Goal: Communication & Community: Answer question/provide support

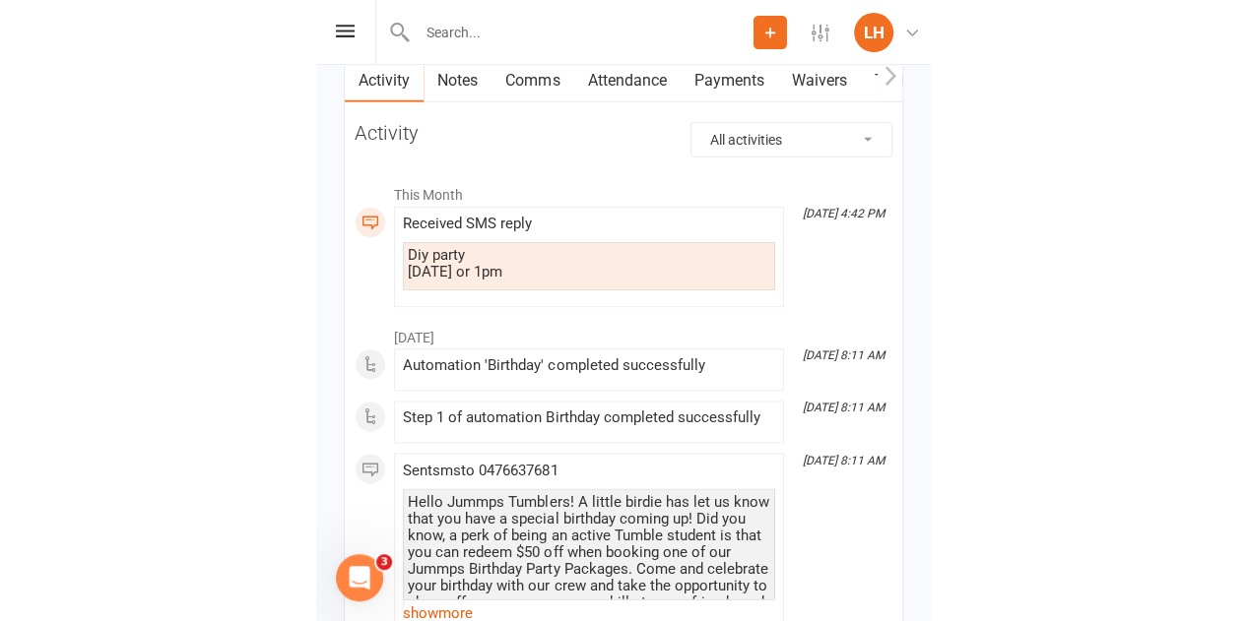
scroll to position [2141, 0]
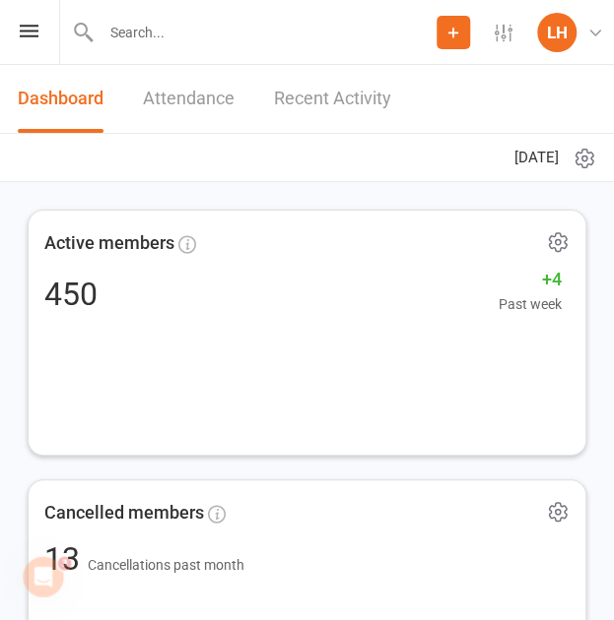
click at [40, 28] on div "Prospect Member Non-attending contact Class / event Appointment Task Membership…" at bounding box center [307, 32] width 614 height 65
click at [32, 29] on icon at bounding box center [29, 31] width 19 height 13
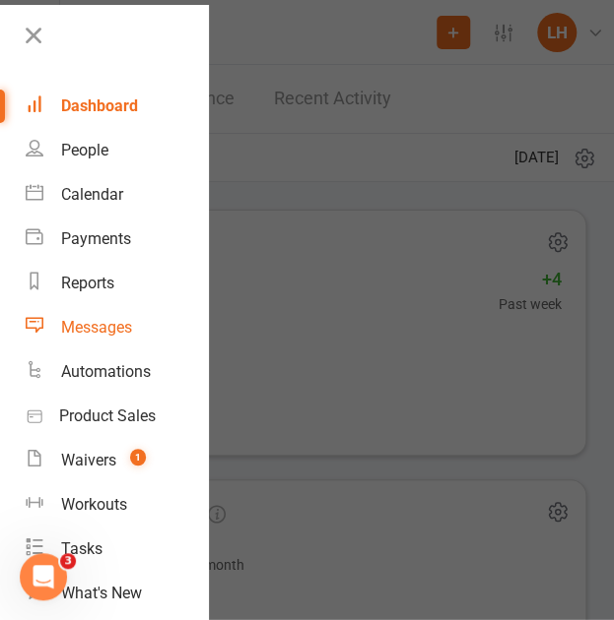
click at [114, 326] on div "Messages" at bounding box center [96, 327] width 71 height 19
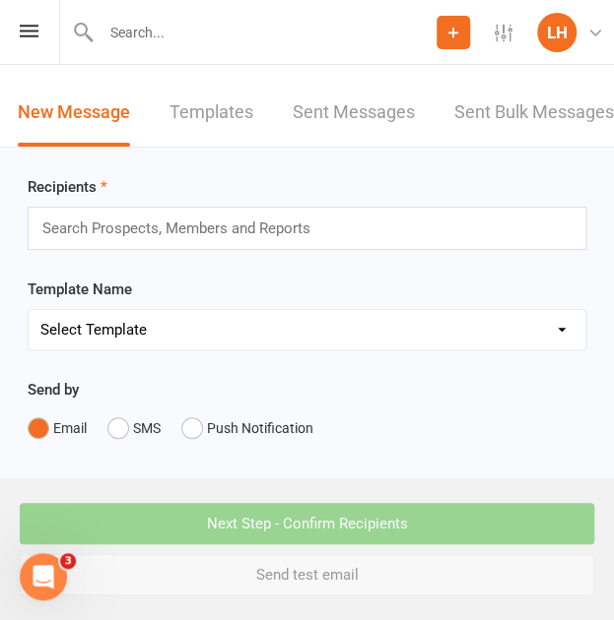
drag, startPoint x: 565, startPoint y: 145, endPoint x: 582, endPoint y: 82, distance: 65.2
click at [582, 82] on link "Sent Bulk Messages" at bounding box center [534, 113] width 160 height 68
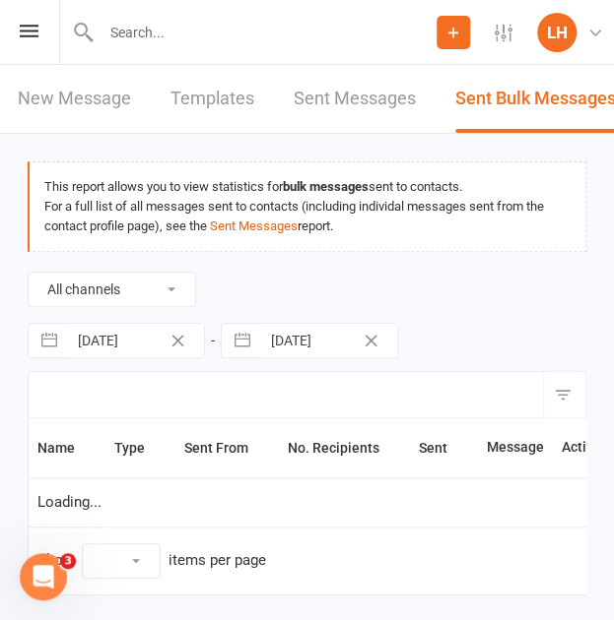
select select "100"
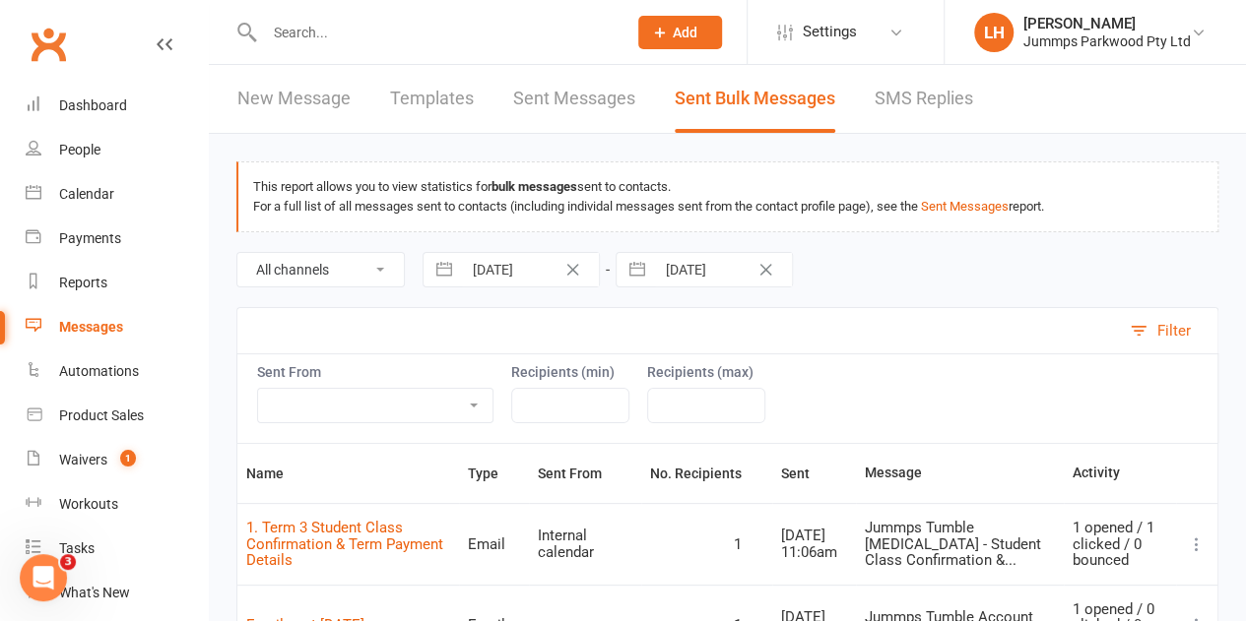
click at [627, 96] on link "SMS Replies" at bounding box center [924, 99] width 98 height 68
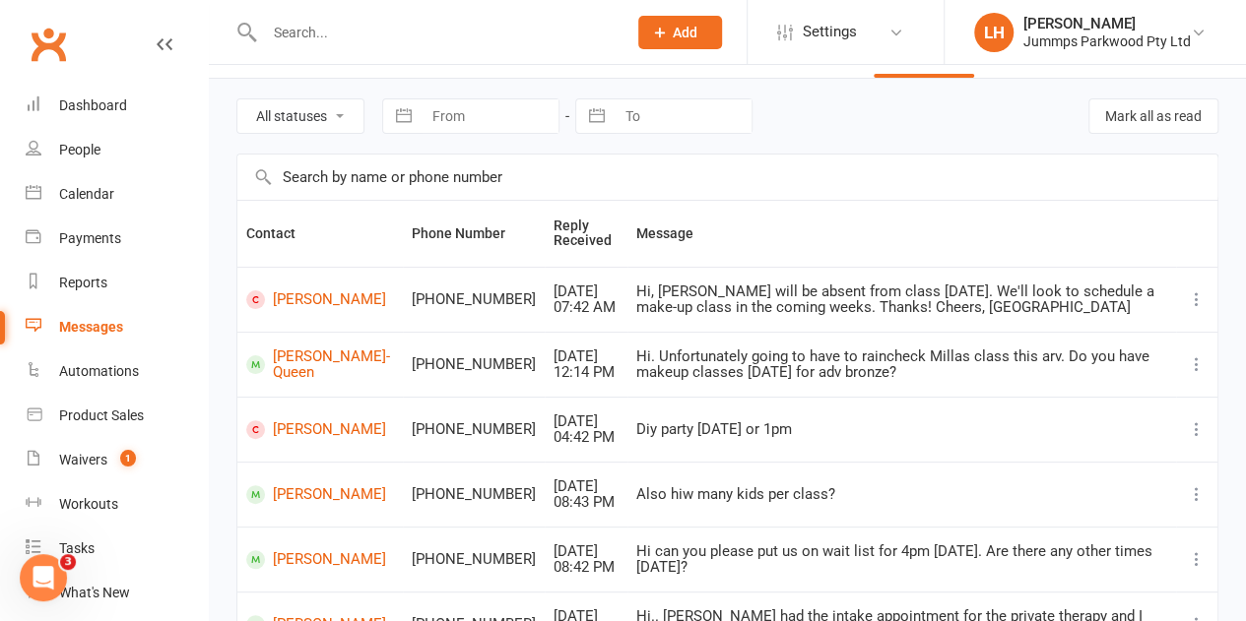
scroll to position [98, 0]
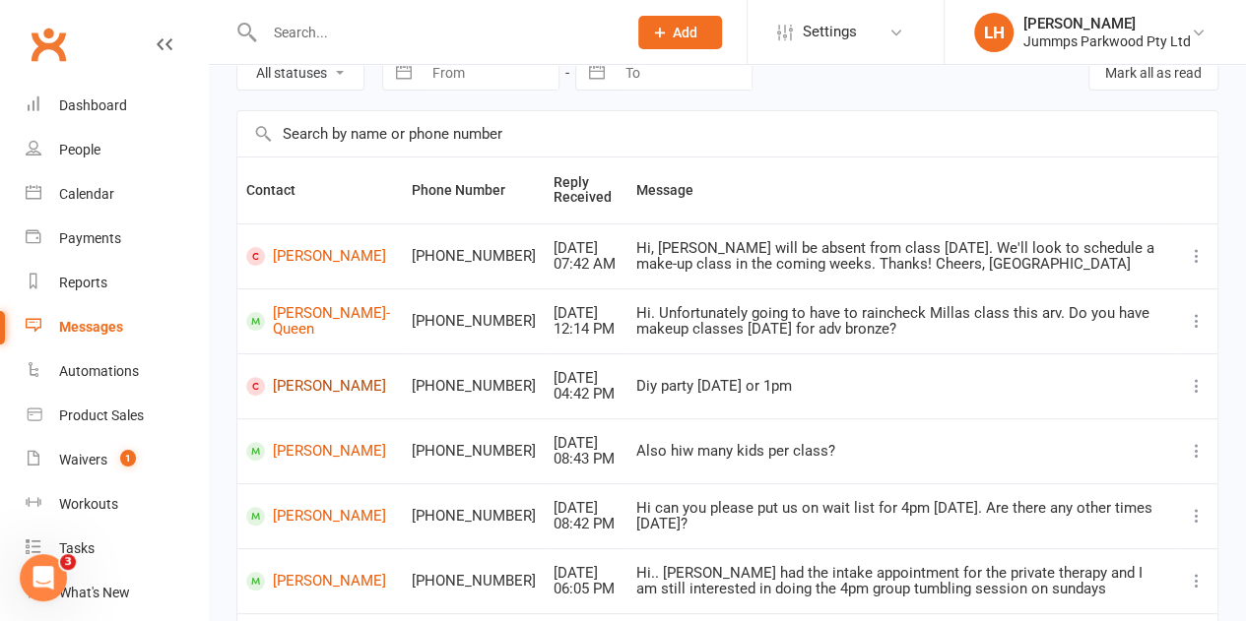
click at [292, 396] on link "[PERSON_NAME]" at bounding box center [320, 386] width 148 height 19
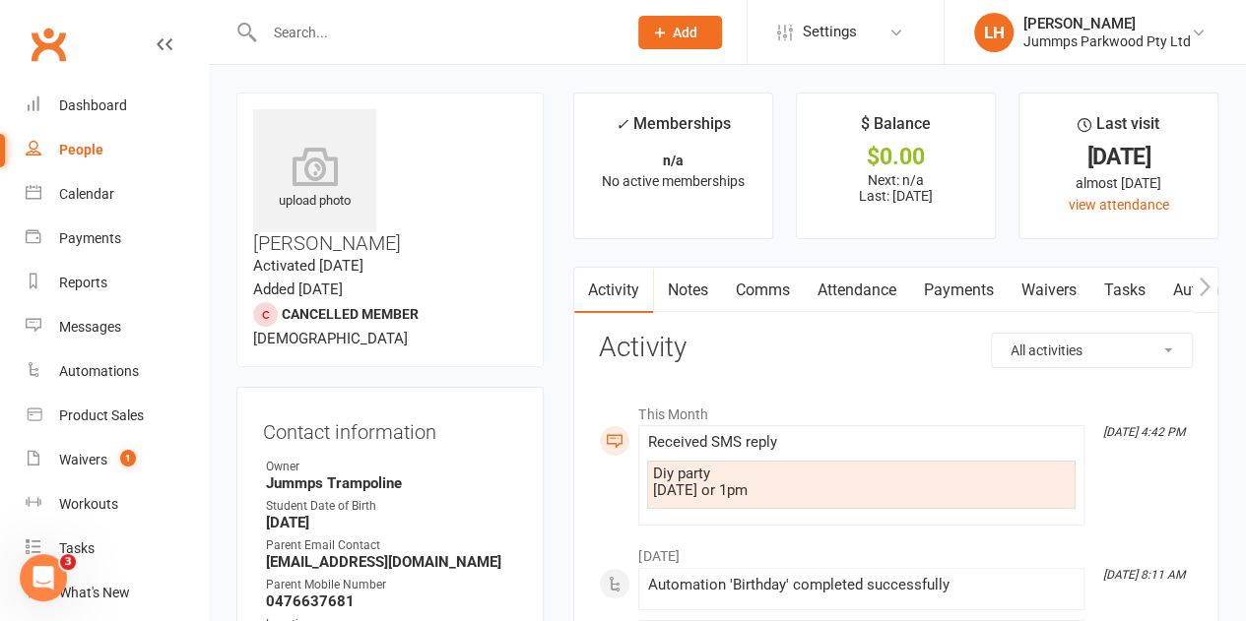
click at [627, 281] on link "Comms" at bounding box center [762, 290] width 82 height 45
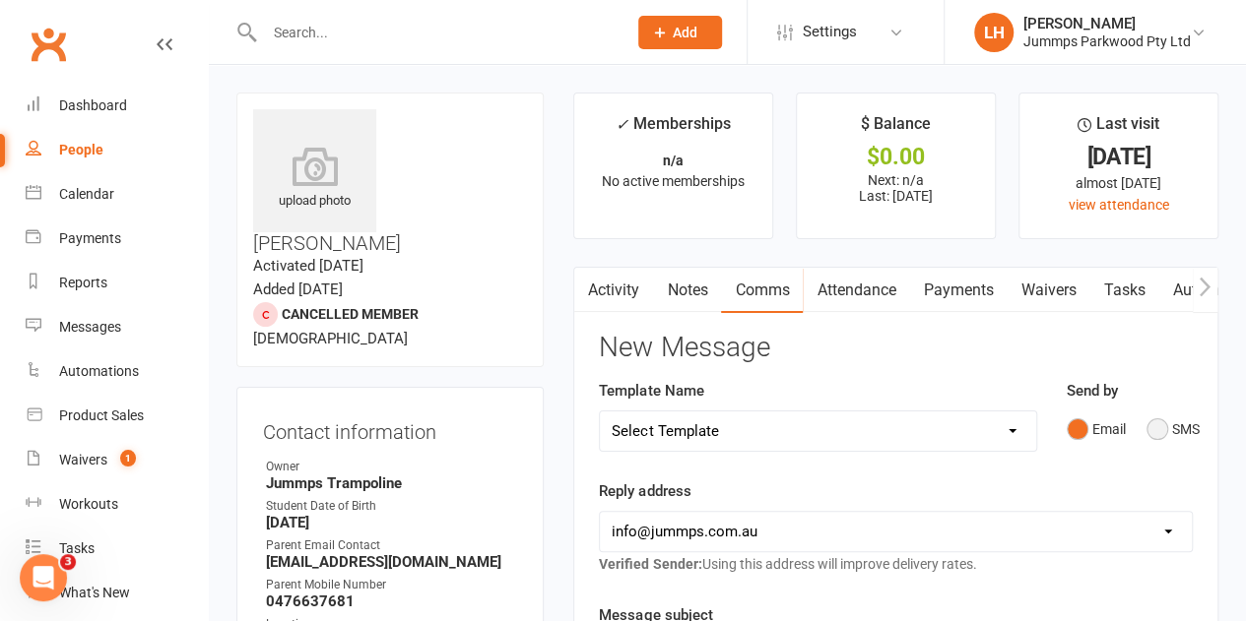
drag, startPoint x: 1155, startPoint y: 429, endPoint x: 1134, endPoint y: 434, distance: 21.3
click at [627, 430] on button "SMS" at bounding box center [1172, 429] width 53 height 37
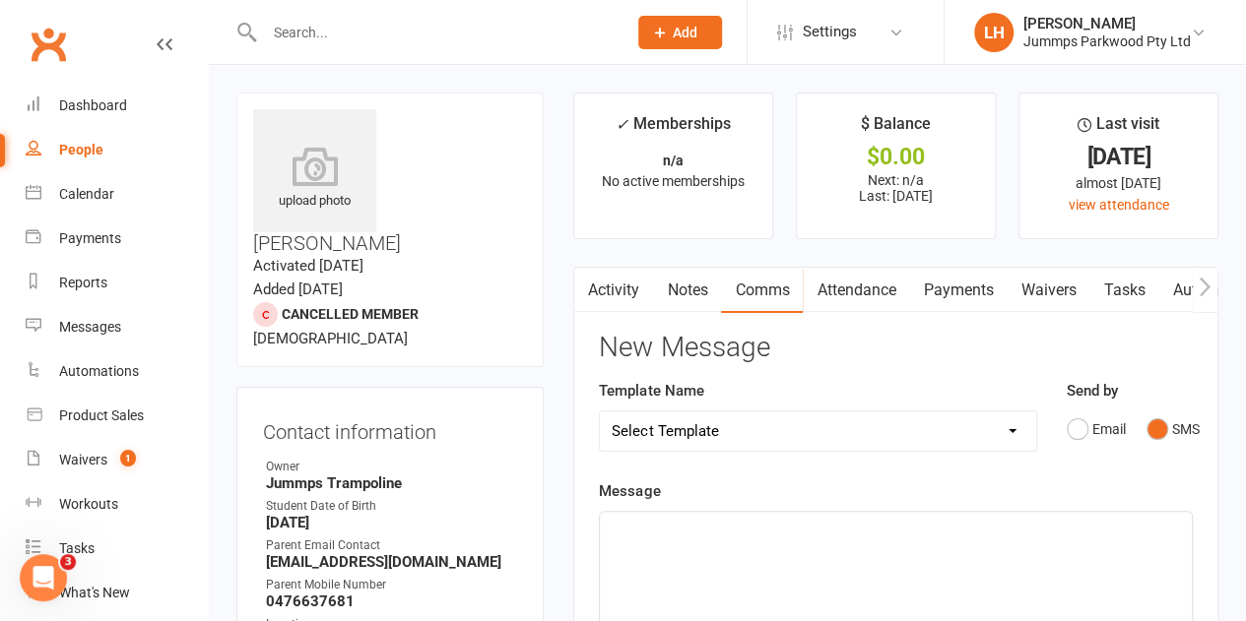
drag, startPoint x: 766, startPoint y: 556, endPoint x: 760, endPoint y: 573, distance: 17.8
click at [627, 279] on link "Activity" at bounding box center [613, 290] width 79 height 45
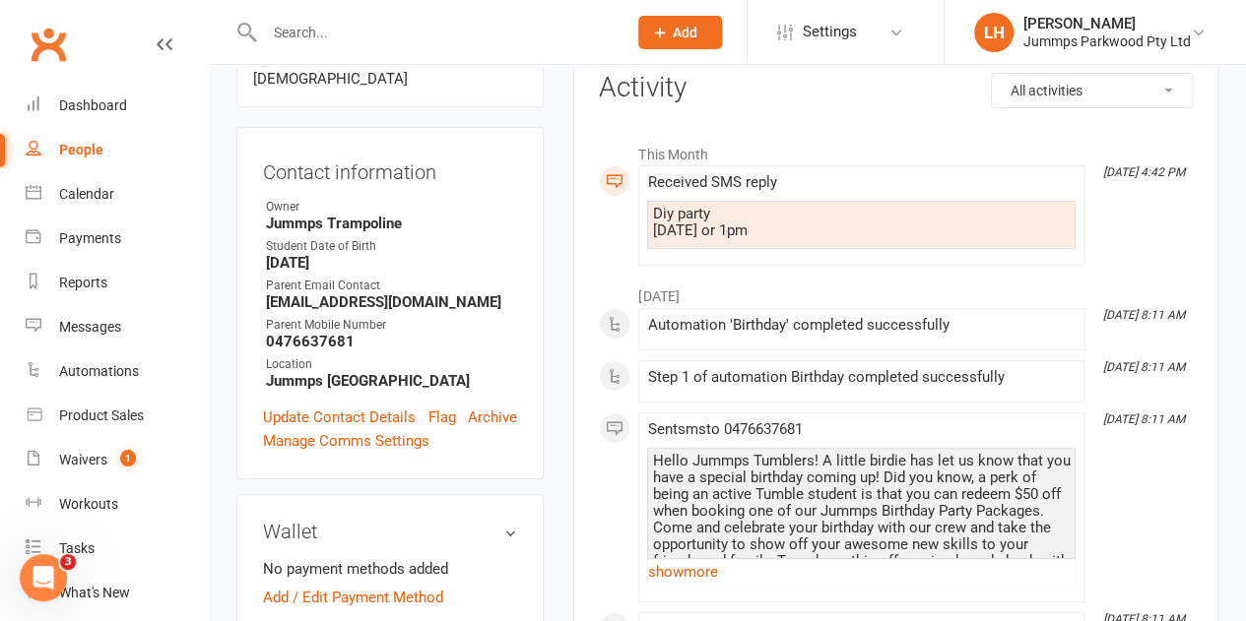
scroll to position [394, 0]
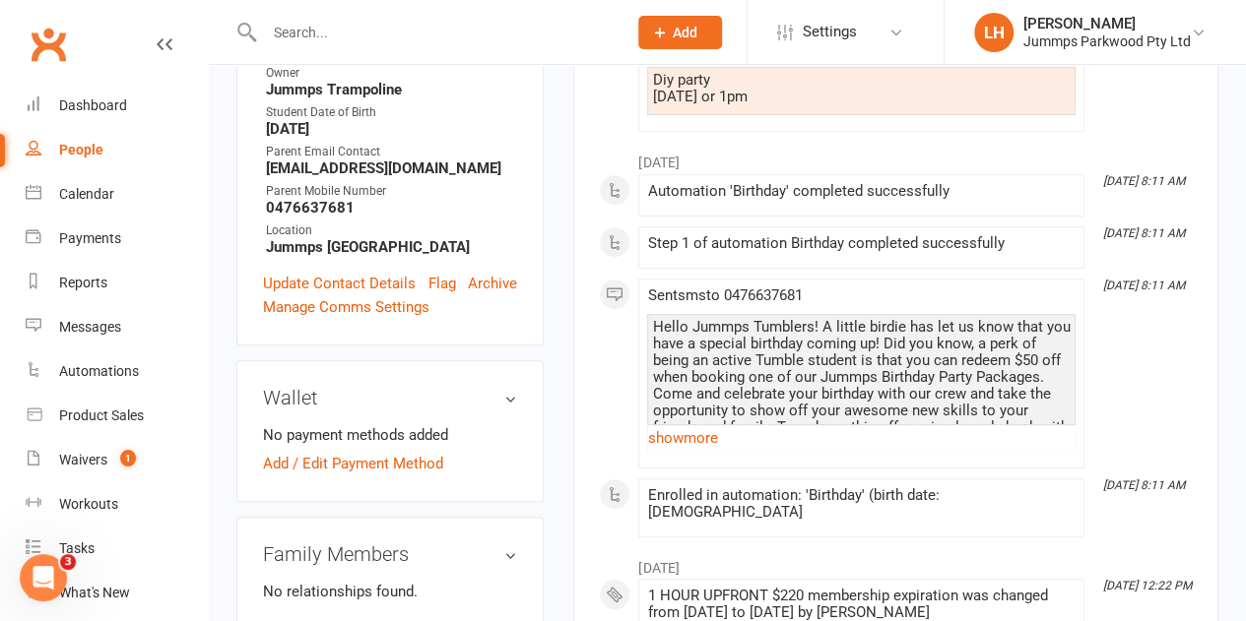
click at [627, 431] on link "show more" at bounding box center [861, 438] width 428 height 28
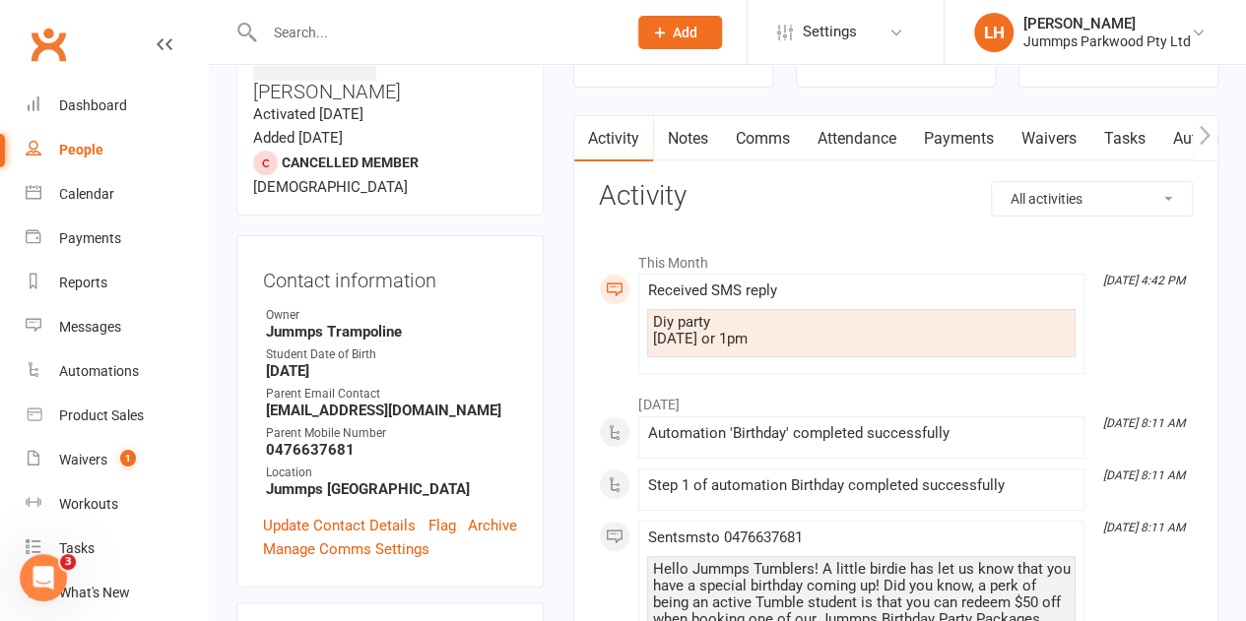
scroll to position [98, 0]
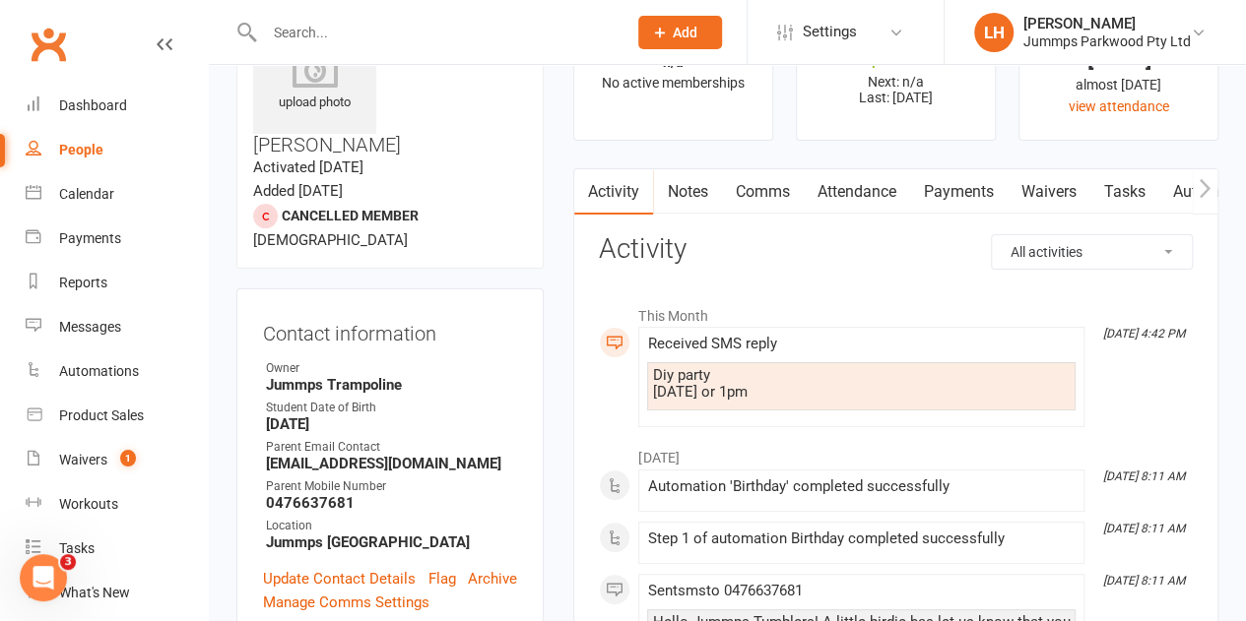
click at [627, 182] on link "Comms" at bounding box center [762, 191] width 82 height 45
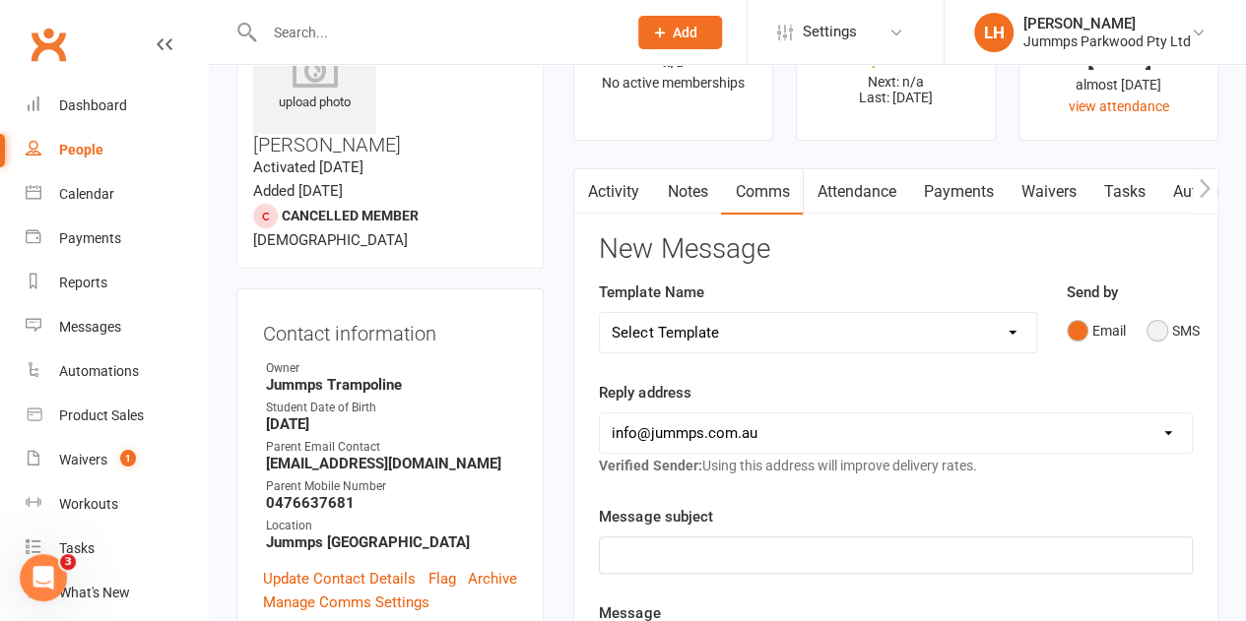
drag, startPoint x: 1172, startPoint y: 326, endPoint x: 1033, endPoint y: 367, distance: 144.9
click at [627, 327] on button "SMS" at bounding box center [1172, 330] width 53 height 37
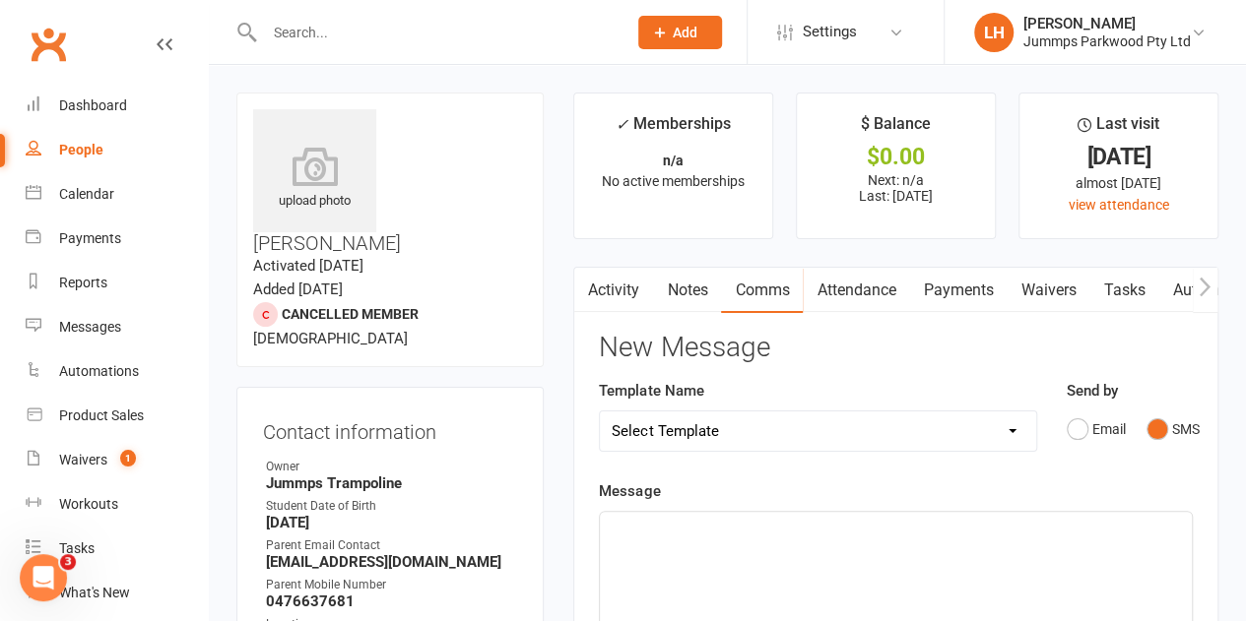
drag, startPoint x: 750, startPoint y: 539, endPoint x: 739, endPoint y: 539, distance: 11.8
click at [627, 537] on p "﻿" at bounding box center [896, 530] width 568 height 24
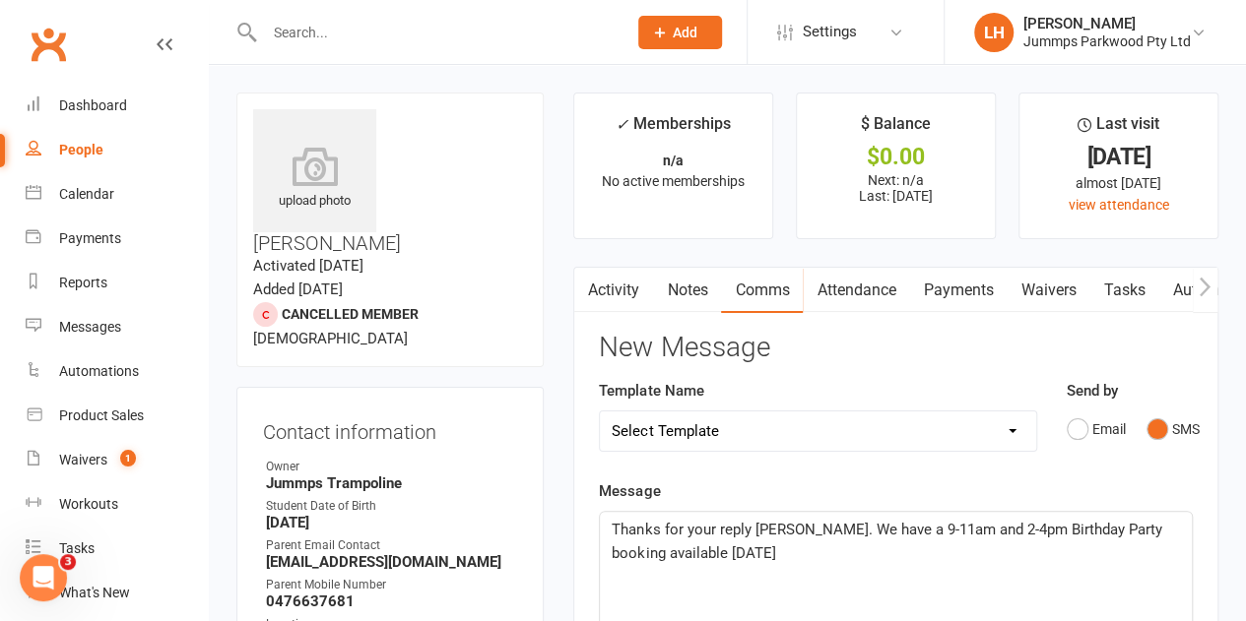
click at [627, 557] on p "Thanks for your reply Nikki. We have a 9-11am and 2-4pm Birthday Party booking …" at bounding box center [896, 541] width 568 height 47
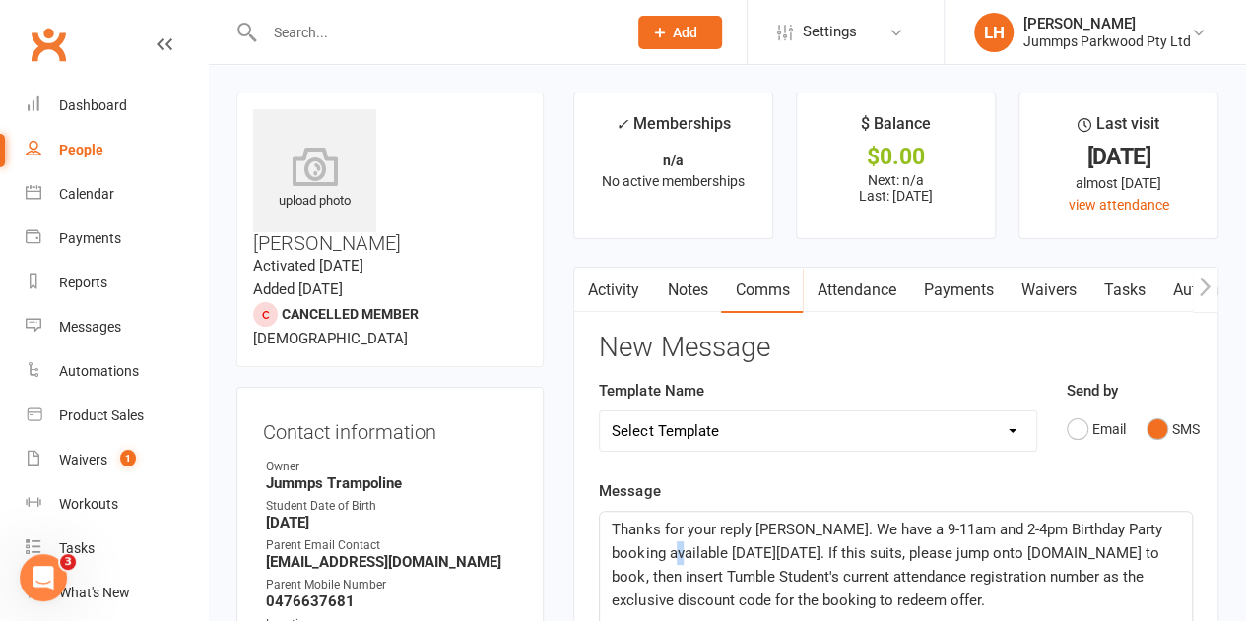
click at [627, 552] on span "Thanks for your reply Nikki. We have a 9-11am and 2-4pm Birthday Party booking …" at bounding box center [888, 565] width 553 height 89
click at [627, 596] on p "Thanks for your reply Nikki. We have a 9-11am and 2-4pm Birthday Party booking …" at bounding box center [896, 565] width 568 height 95
click at [627, 593] on span "Thanks for your reply Nikki. We have a 9-11am and 2-4pm Birthday Party booking …" at bounding box center [888, 565] width 553 height 89
click at [627, 576] on span "Thanks for your reply Nikki. We have a 9-11am and 2-4pm Birthday Party booking …" at bounding box center [888, 565] width 553 height 89
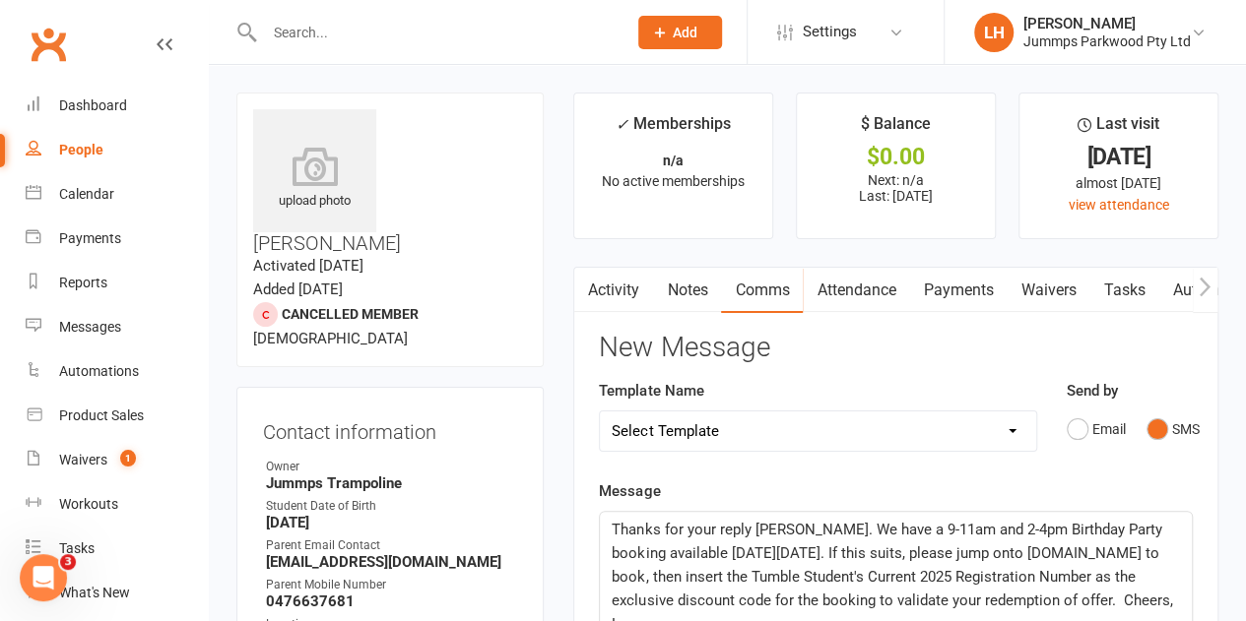
scroll to position [9, 0]
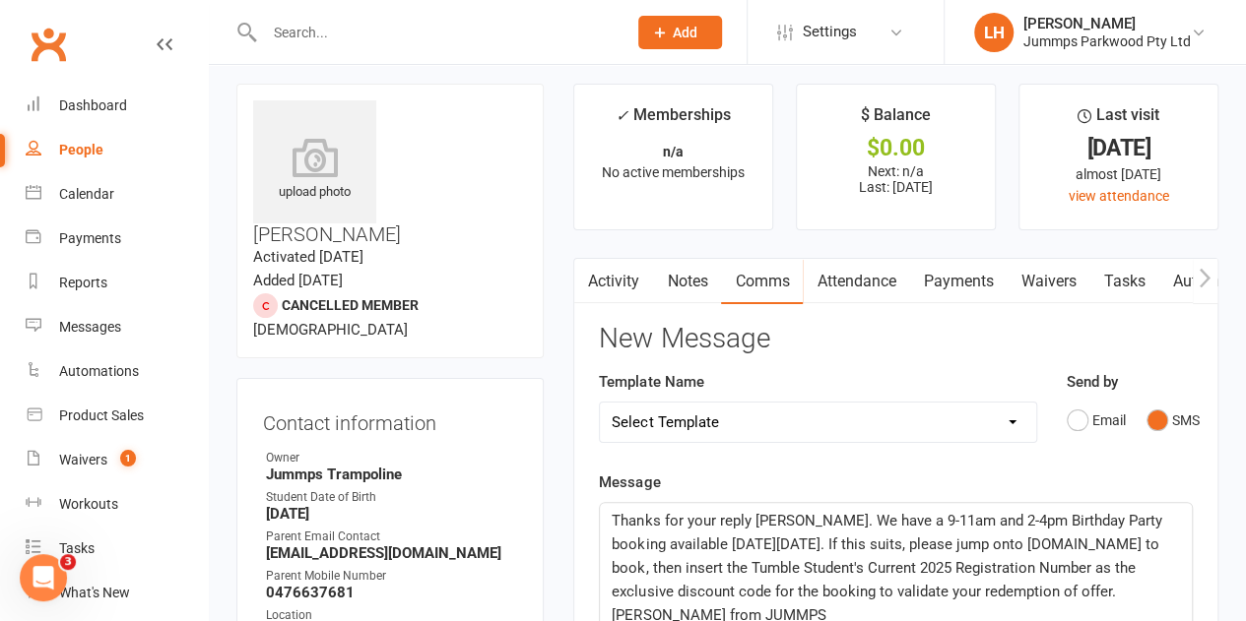
copy span "Thanks for your reply Nikki. We have a 9-11am and 2-4pm Birthday Party booking …"
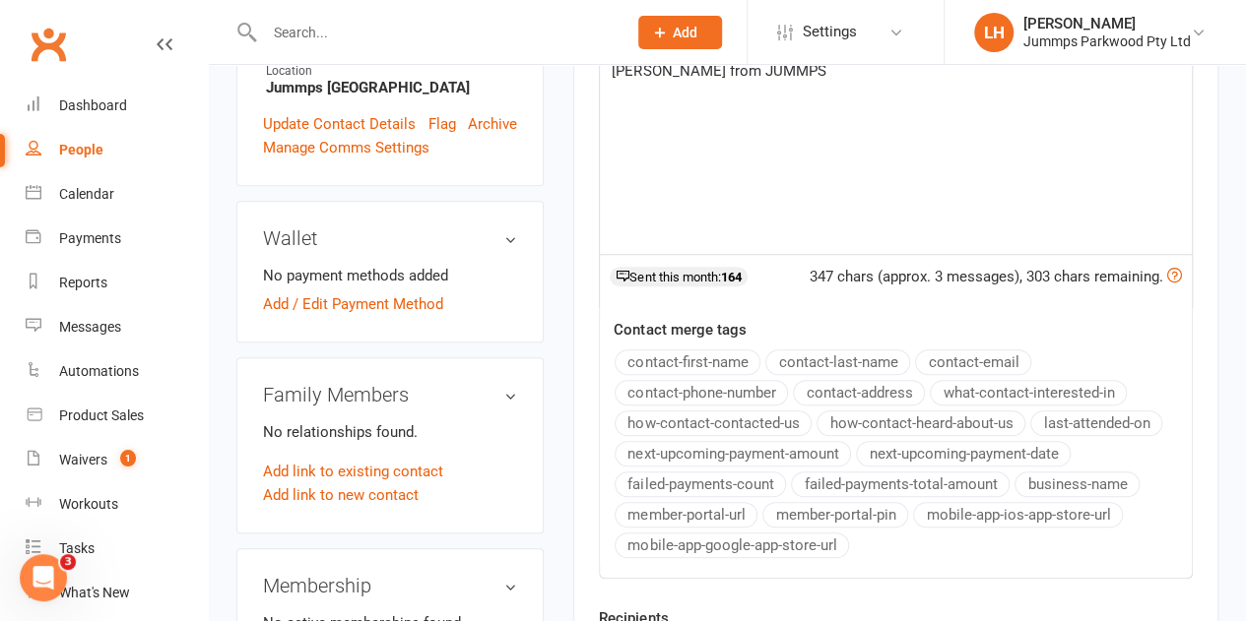
scroll to position [698, 0]
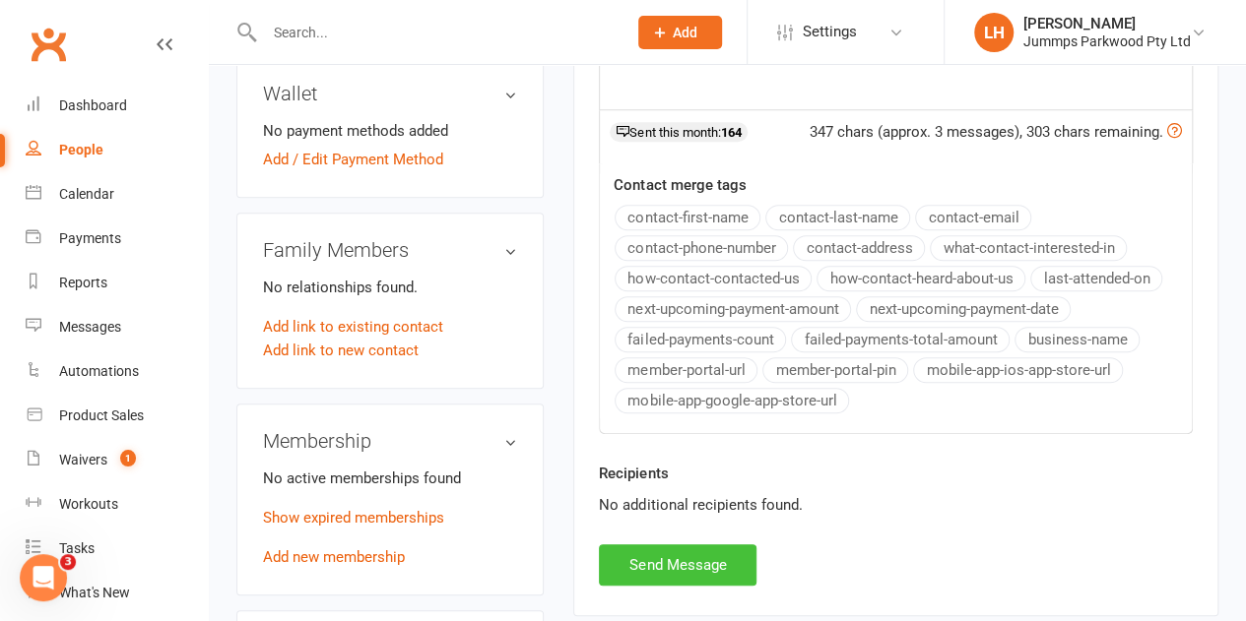
drag, startPoint x: 717, startPoint y: 555, endPoint x: 735, endPoint y: 564, distance: 19.8
click at [627, 556] on button "Send Message" at bounding box center [678, 565] width 158 height 41
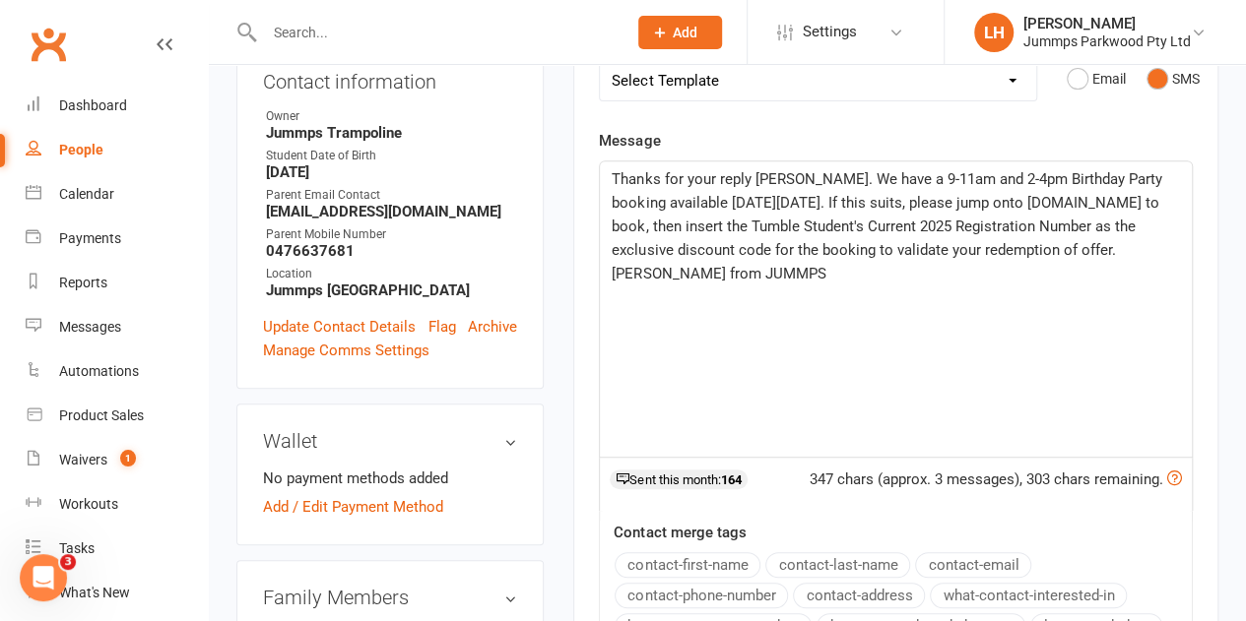
scroll to position [107, 0]
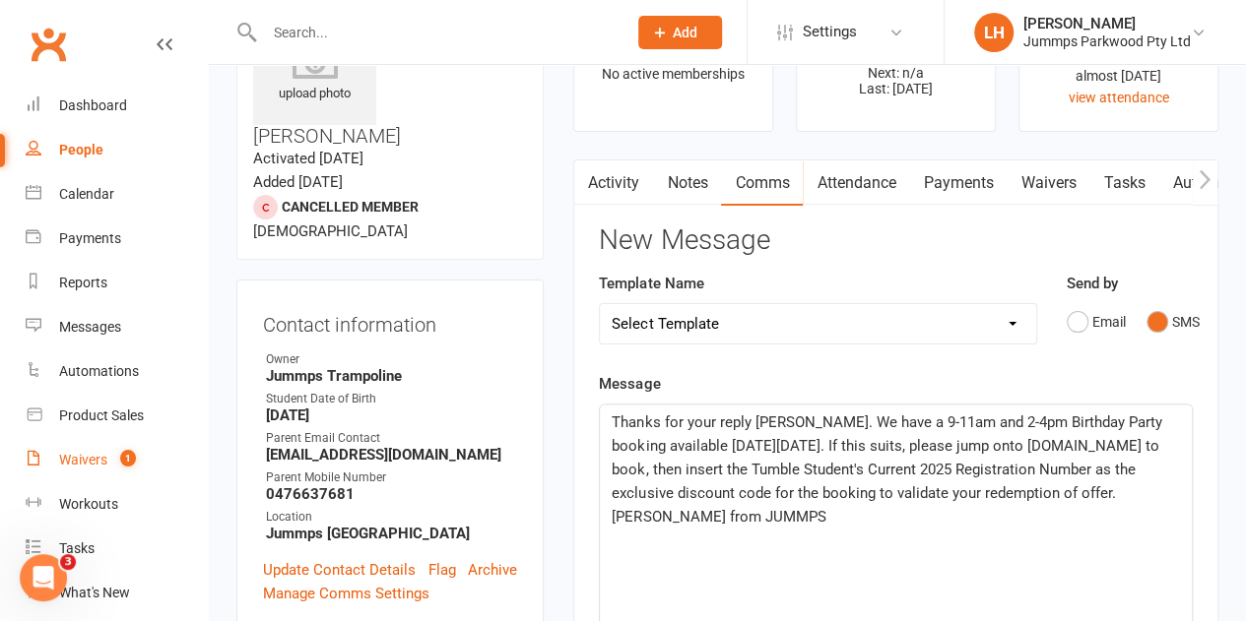
click at [91, 470] on link "Waivers 1" at bounding box center [117, 460] width 182 height 44
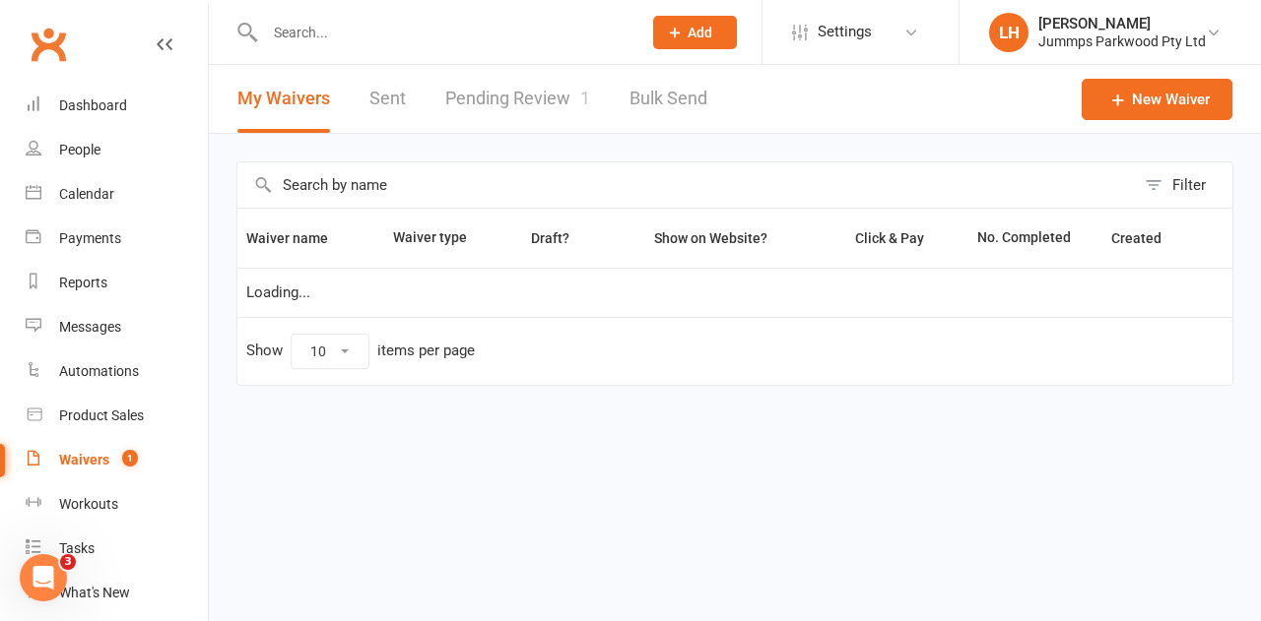
click at [502, 101] on link "Pending Review 1" at bounding box center [517, 99] width 145 height 68
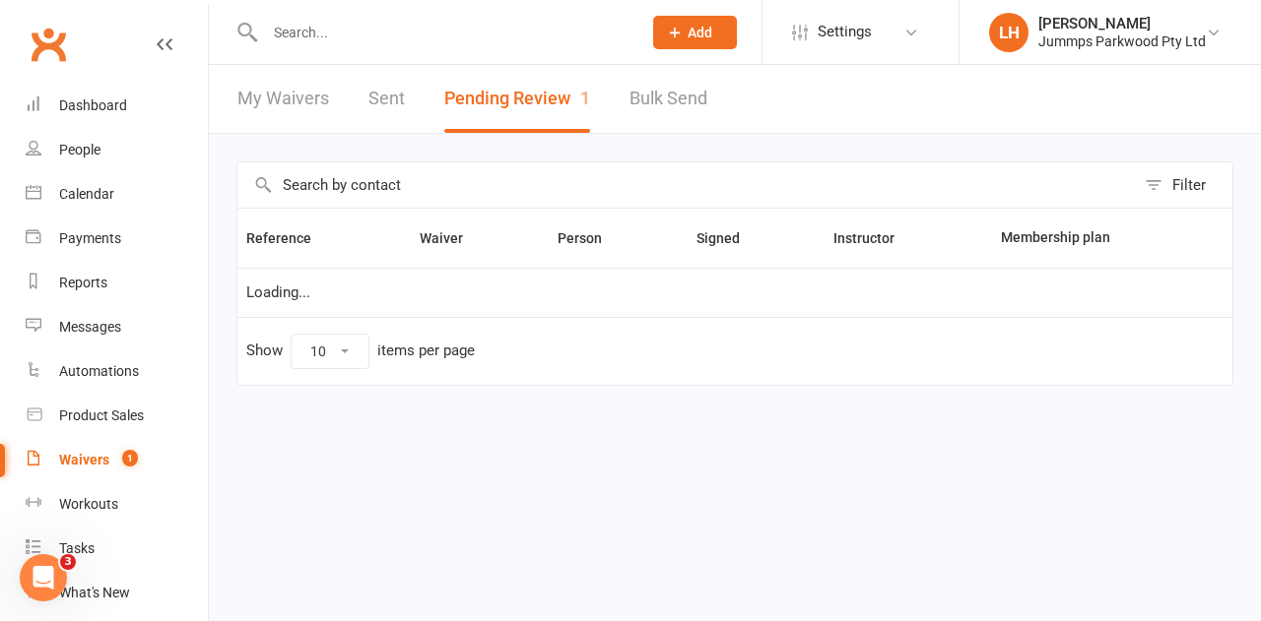
click at [580, 102] on span "1" at bounding box center [585, 98] width 10 height 21
